Goal: Task Accomplishment & Management: Use online tool/utility

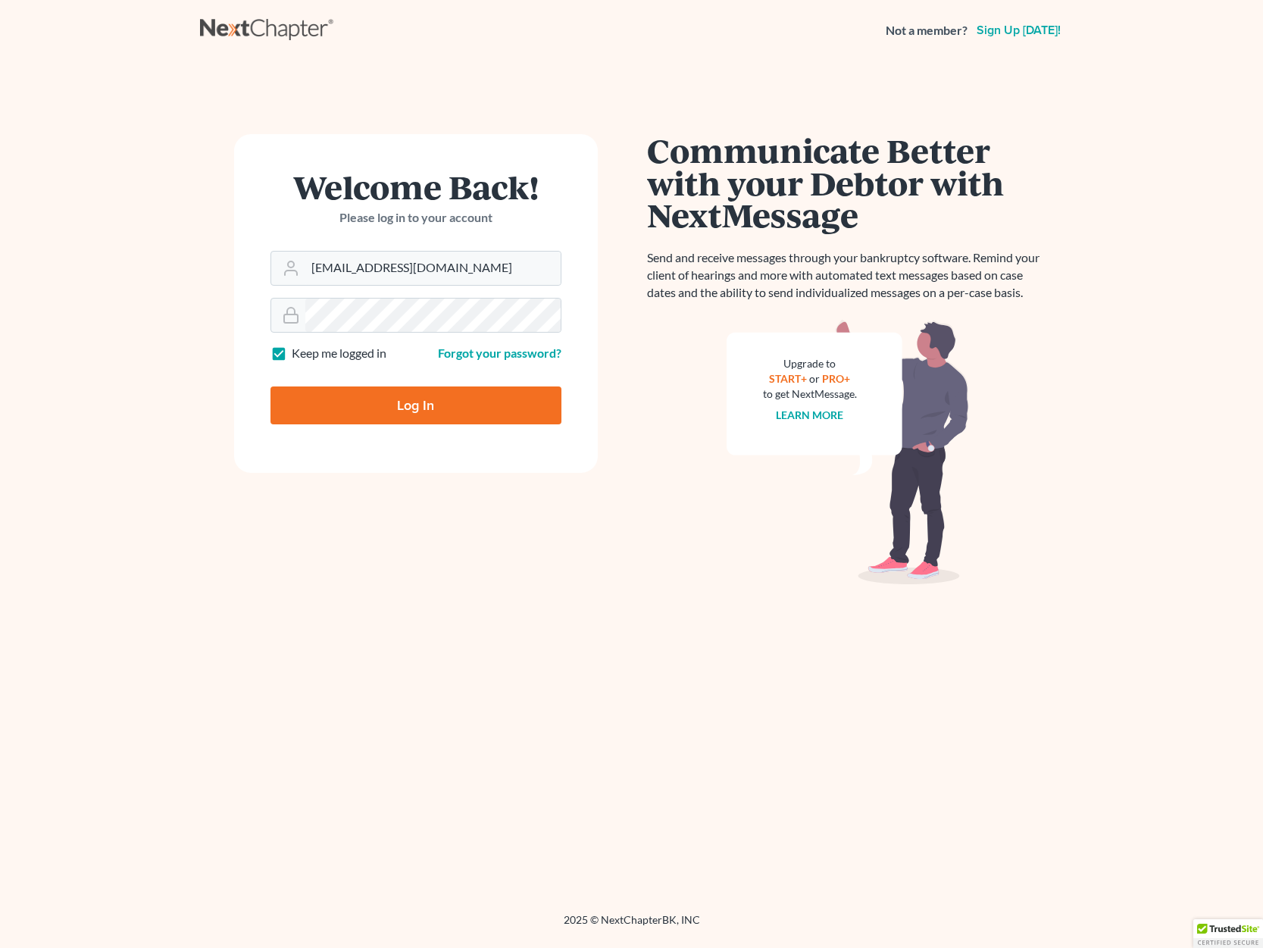
click at [292, 358] on label "Keep me logged in" at bounding box center [339, 353] width 95 height 17
click at [298, 355] on input "Keep me logged in" at bounding box center [303, 350] width 10 height 10
checkbox input "false"
click at [431, 411] on input "Log In" at bounding box center [416, 405] width 291 height 38
type input "Thinking..."
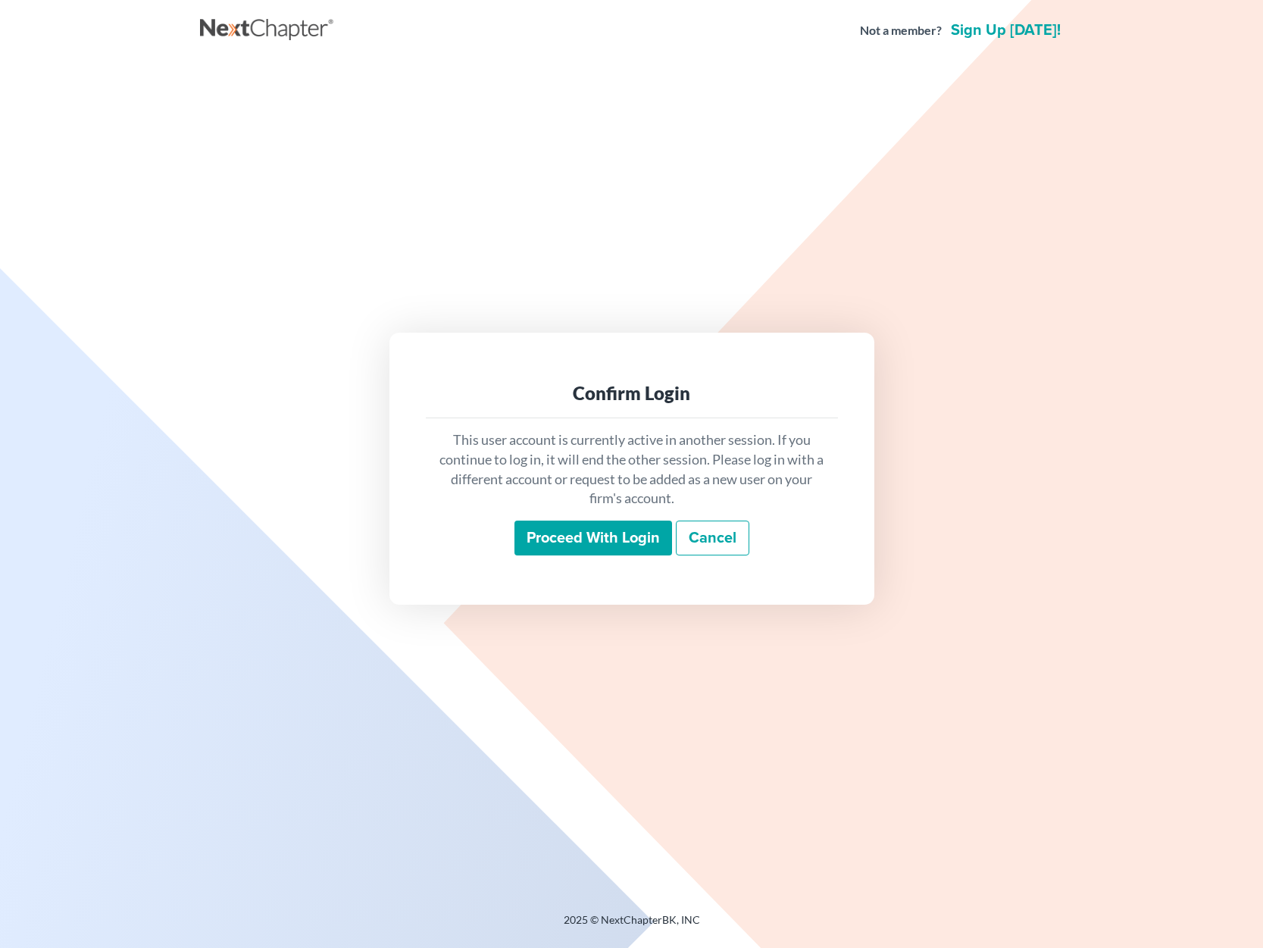
click at [592, 537] on input "Proceed with login" at bounding box center [593, 538] width 158 height 35
